Goal: Task Accomplishment & Management: Use online tool/utility

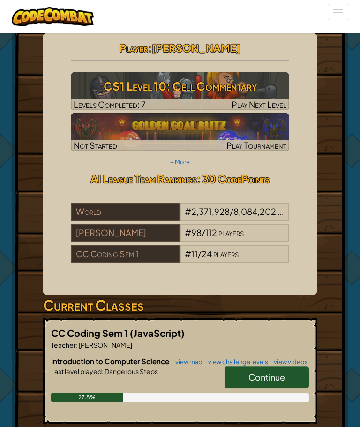
click at [260, 379] on span "Continue" at bounding box center [267, 376] width 37 height 11
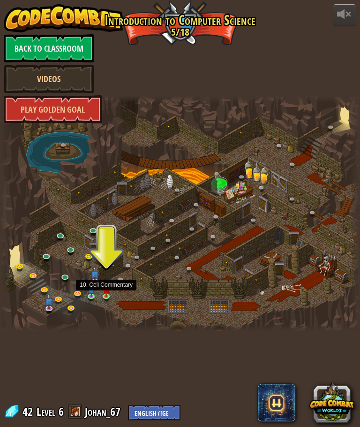
click at [106, 293] on img at bounding box center [107, 290] width 8 height 13
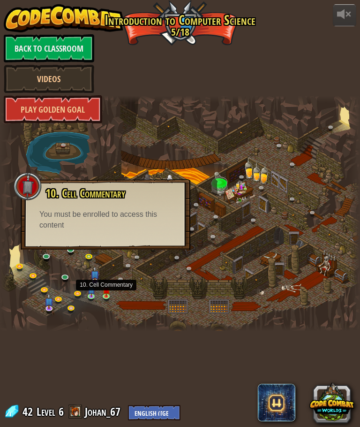
click at [161, 278] on div at bounding box center [180, 213] width 360 height 235
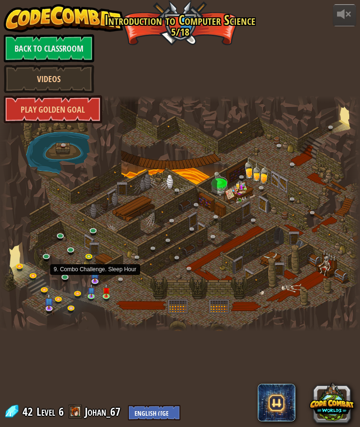
click at [91, 277] on img at bounding box center [95, 273] width 9 height 15
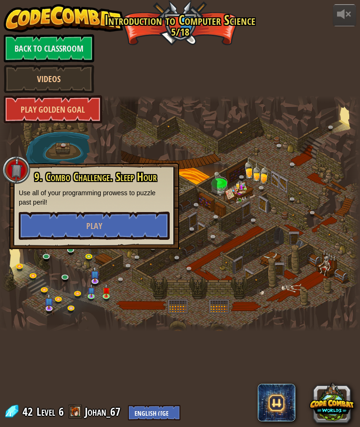
click at [163, 272] on div at bounding box center [180, 213] width 360 height 235
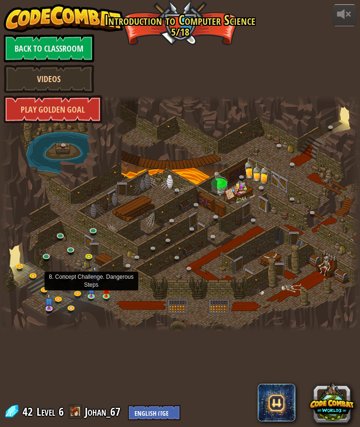
click at [96, 294] on link at bounding box center [93, 298] width 19 height 14
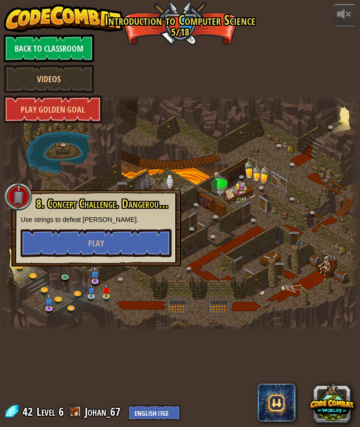
click at [228, 271] on div at bounding box center [180, 213] width 360 height 235
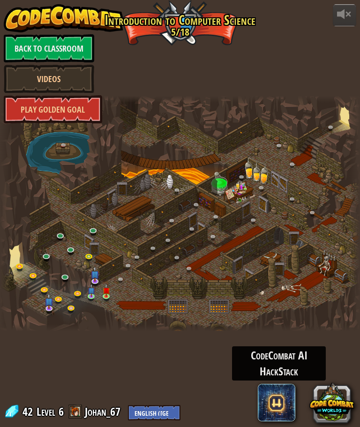
click at [291, 389] on span at bounding box center [277, 403] width 38 height 38
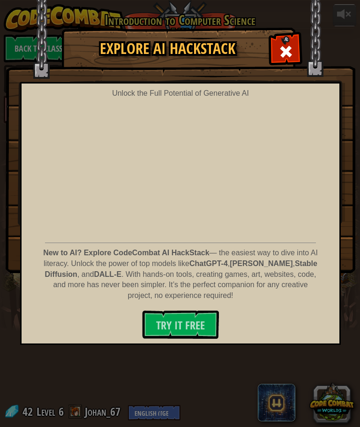
click at [284, 42] on div at bounding box center [286, 51] width 30 height 30
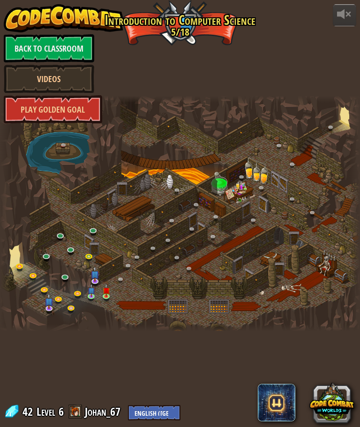
click at [330, 410] on button at bounding box center [332, 401] width 45 height 45
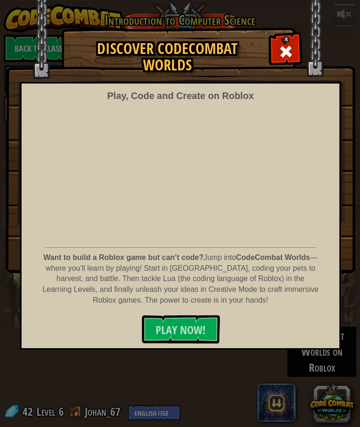
click at [203, 327] on span "PLAY NOW!" at bounding box center [181, 329] width 50 height 15
